Goal: Transaction & Acquisition: Purchase product/service

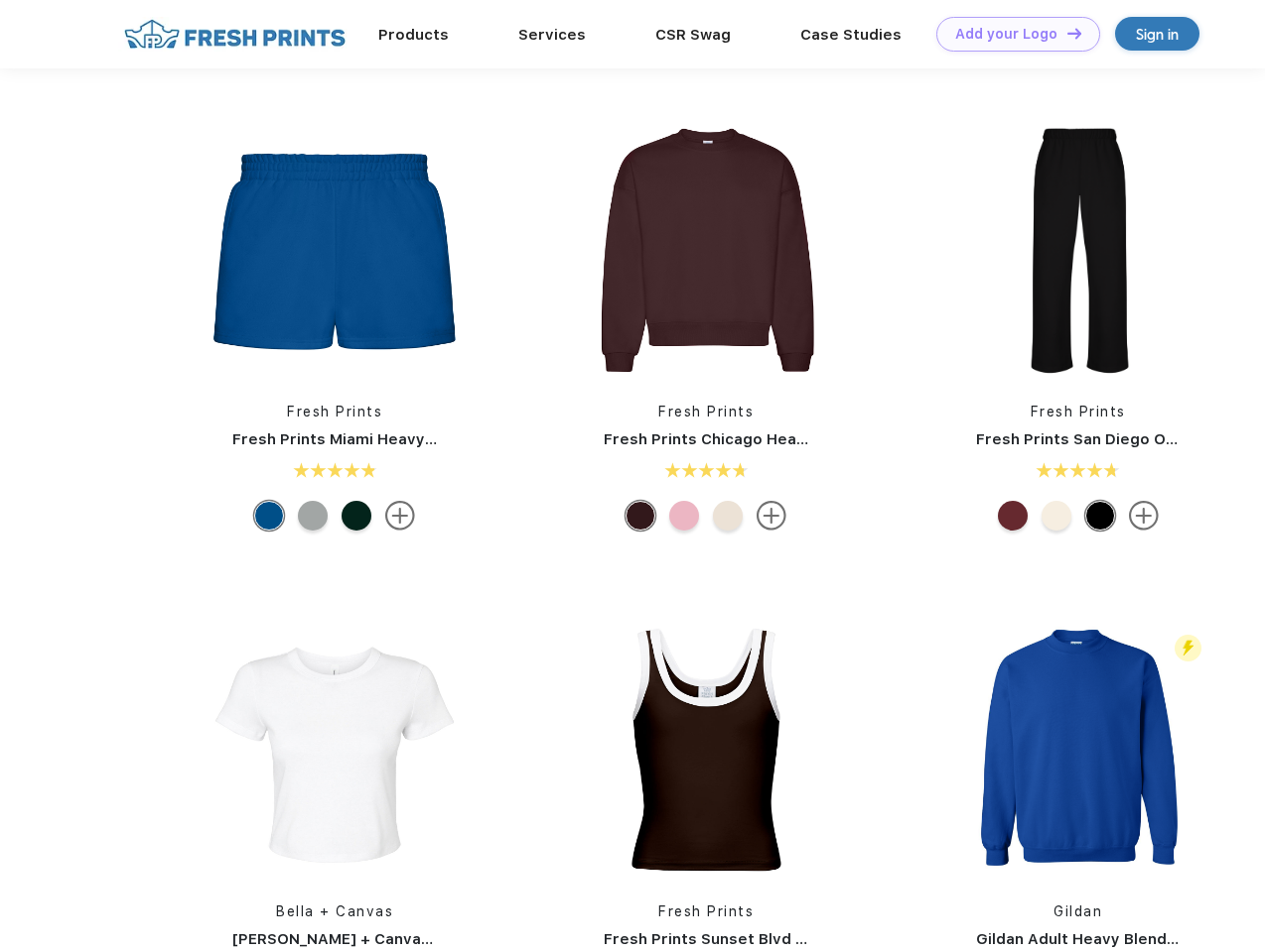
click at [1010, 34] on link "Add your Logo Design Tool" at bounding box center [1018, 34] width 164 height 35
click at [0, 0] on div "Design Tool" at bounding box center [0, 0] width 0 height 0
click at [1065, 33] on link "Add your Logo Design Tool" at bounding box center [1018, 34] width 164 height 35
click at [334, 250] on img at bounding box center [334, 249] width 264 height 263
click at [269, 516] on div at bounding box center [270, 516] width 30 height 30
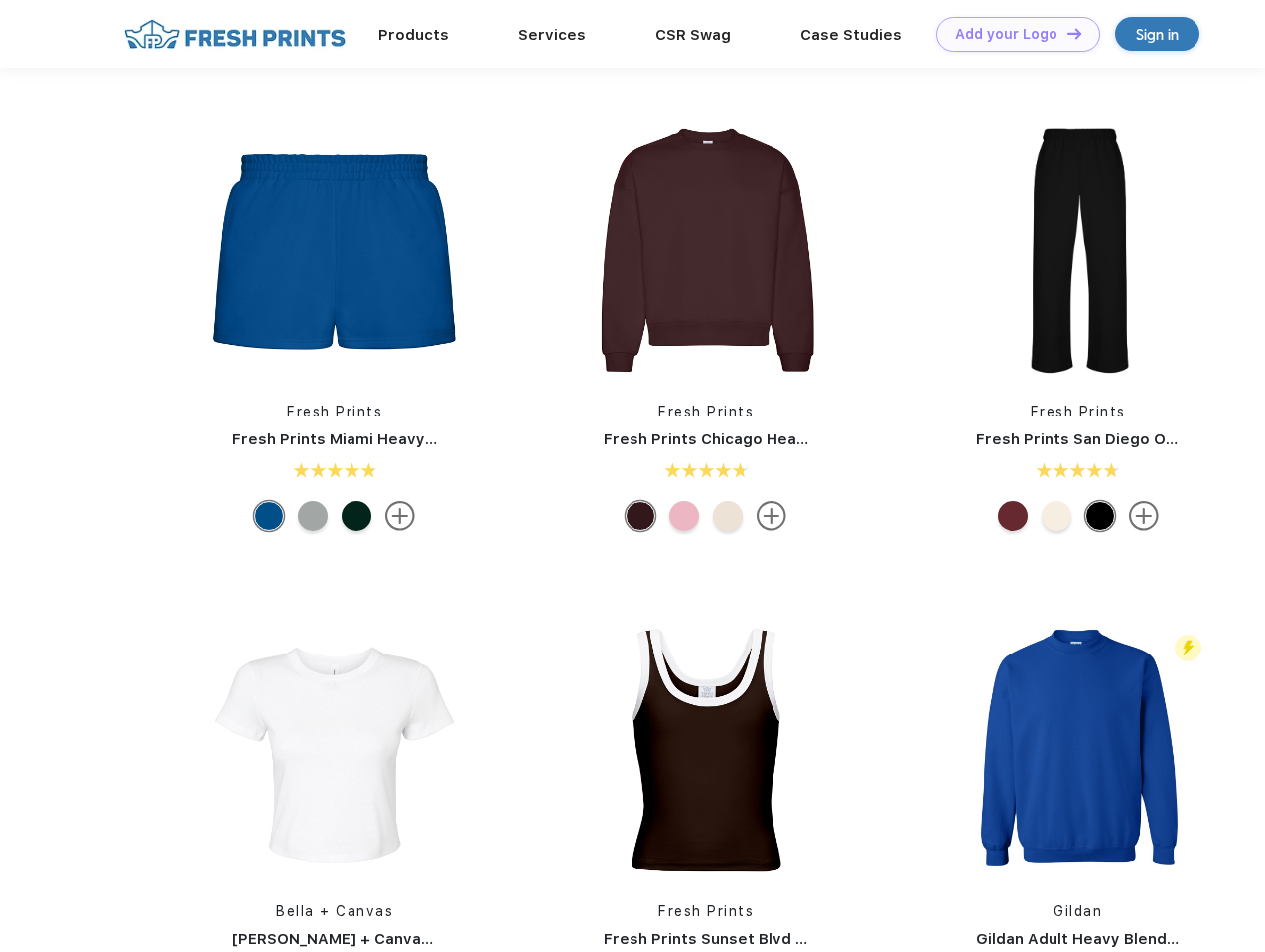
click at [313, 516] on div at bounding box center [313, 516] width 30 height 30
click at [356, 516] on div at bounding box center [356, 516] width 30 height 30
click at [706, 250] on img at bounding box center [706, 249] width 264 height 263
click at [640, 516] on div at bounding box center [640, 516] width 30 height 30
click at [684, 516] on div at bounding box center [684, 516] width 30 height 30
